Goal: Check status: Check status

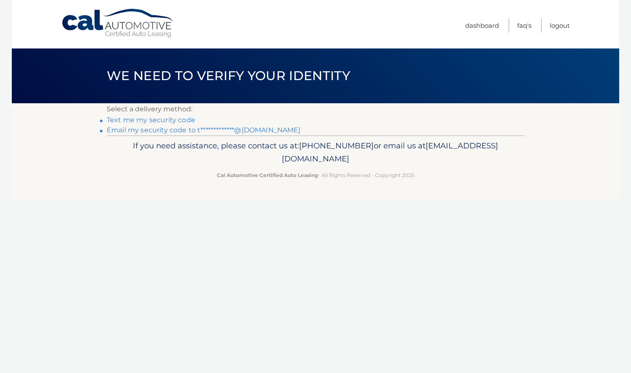
click at [154, 126] on link "**********" at bounding box center [204, 130] width 194 height 8
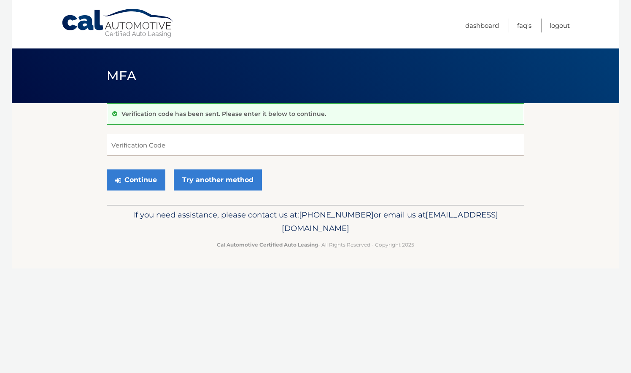
click at [156, 146] on input "Verification Code" at bounding box center [315, 145] width 417 height 21
paste input "397089"
click at [135, 176] on button "Continue" at bounding box center [136, 179] width 59 height 21
type input "397089"
click at [118, 179] on icon "submit" at bounding box center [118, 180] width 6 height 7
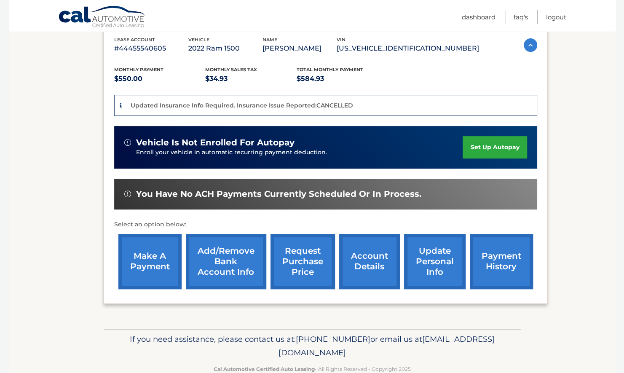
scroll to position [152, 0]
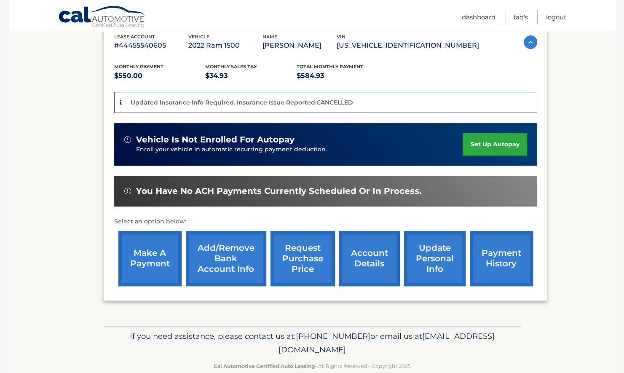
click at [381, 247] on link "account details" at bounding box center [369, 258] width 61 height 55
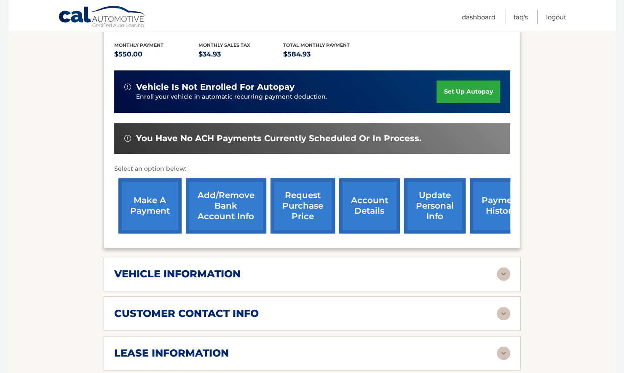
scroll to position [185, 0]
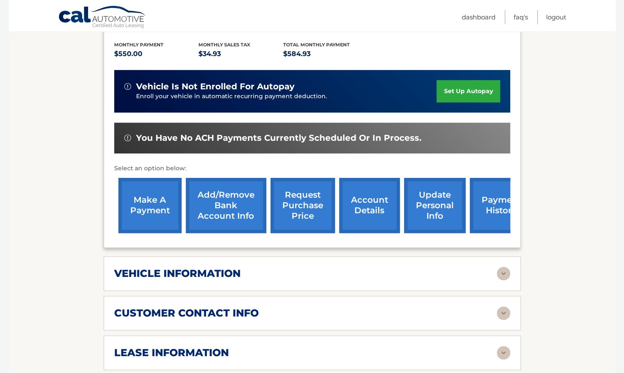
click at [252, 274] on div "vehicle information" at bounding box center [305, 273] width 383 height 13
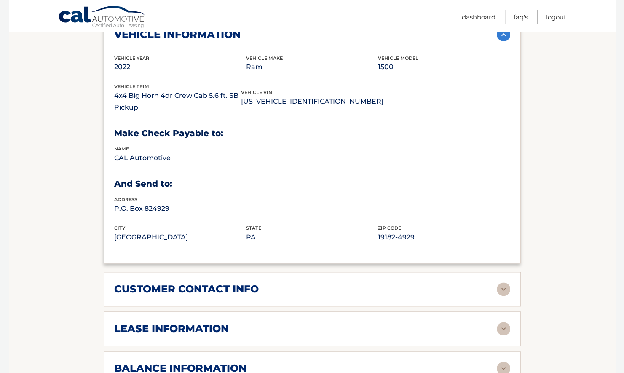
scroll to position [425, 0]
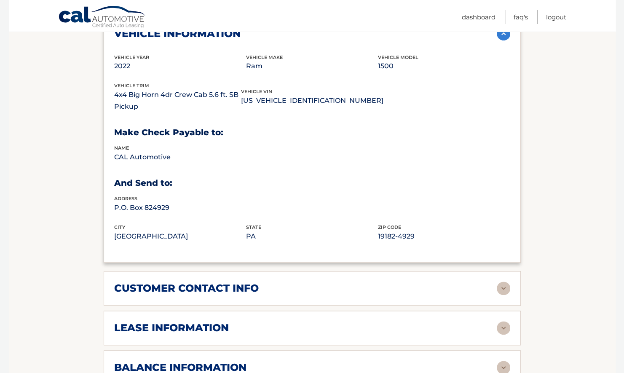
click at [204, 329] on h2 "lease information" at bounding box center [171, 328] width 115 height 13
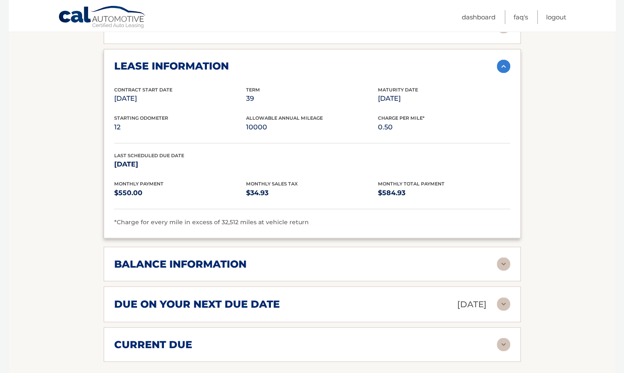
scroll to position [689, 0]
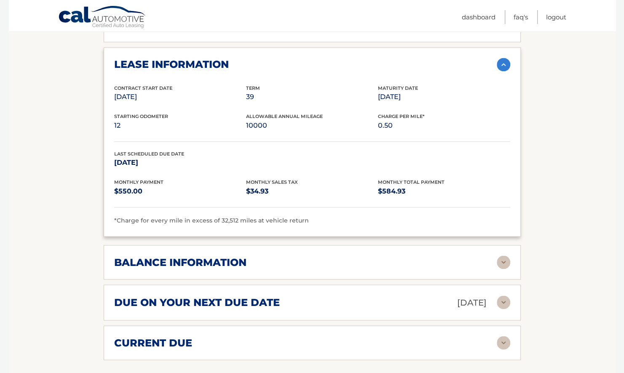
click at [225, 264] on h2 "balance information" at bounding box center [180, 262] width 132 height 13
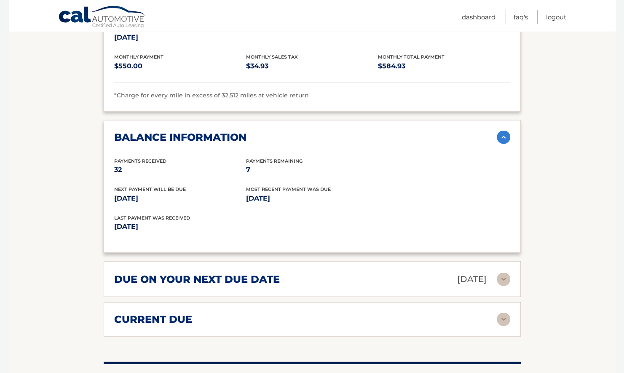
scroll to position [814, 0]
click at [261, 272] on h2 "due on your next due date" at bounding box center [197, 278] width 166 height 13
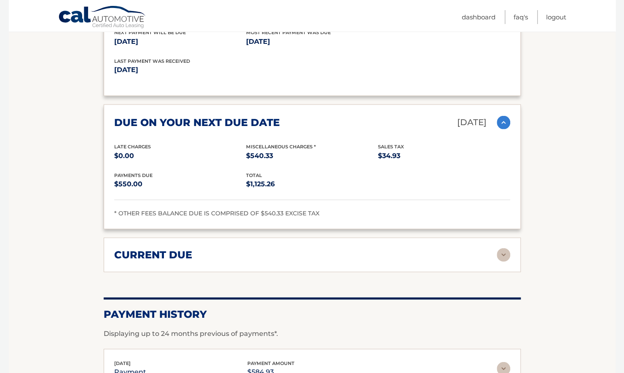
scroll to position [972, 0]
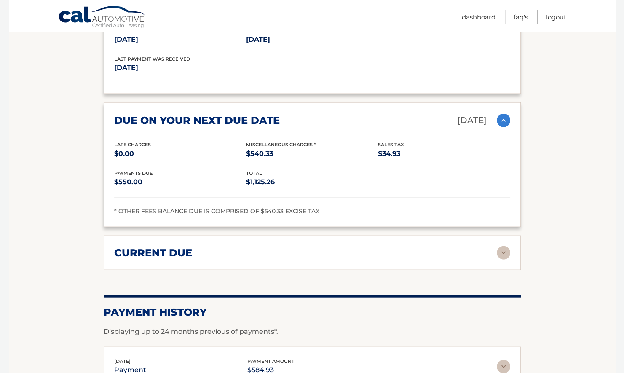
click at [238, 258] on div "current due Late Charges $0.00 Miscelleneous Charges* $540.33 Sales Tax $0.00 p…" at bounding box center [312, 253] width 417 height 35
click at [187, 253] on h2 "current due" at bounding box center [153, 253] width 78 height 13
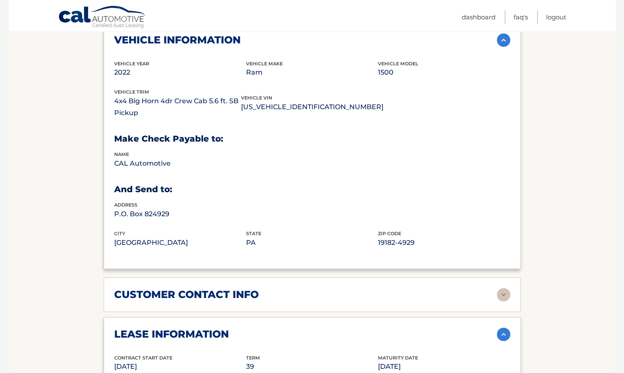
scroll to position [417, 0]
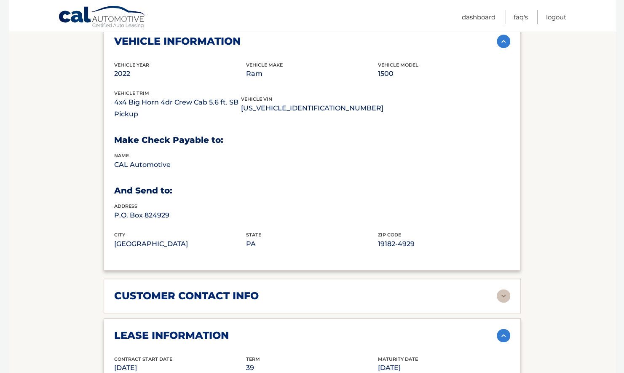
drag, startPoint x: 112, startPoint y: 99, endPoint x: 154, endPoint y: 113, distance: 44.7
click at [154, 113] on div "vehicle information vehicle Year 2022 vehicle make Ram vehicle model 1500 vehic…" at bounding box center [312, 147] width 417 height 246
drag, startPoint x: 154, startPoint y: 113, endPoint x: 144, endPoint y: 103, distance: 14.6
copy p "4x4 Big Horn 4dr Crew Cab 5.6 ft. SB Pickup"
